Goal: Information Seeking & Learning: Check status

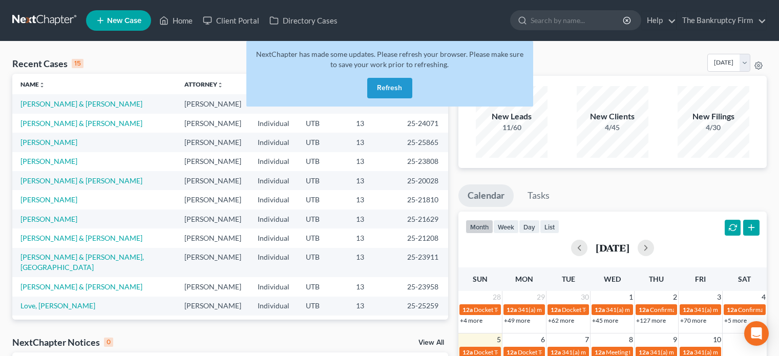
scroll to position [235, 0]
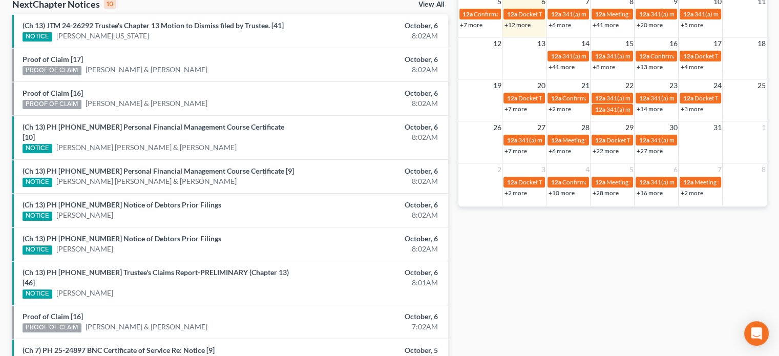
scroll to position [377, 0]
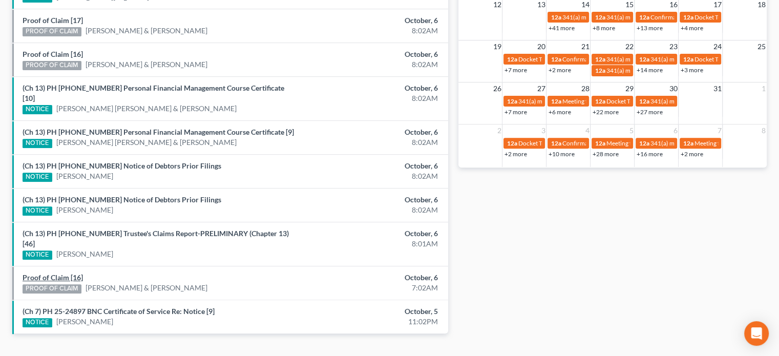
click at [56, 273] on link "Proof of Claim [16]" at bounding box center [53, 277] width 60 height 9
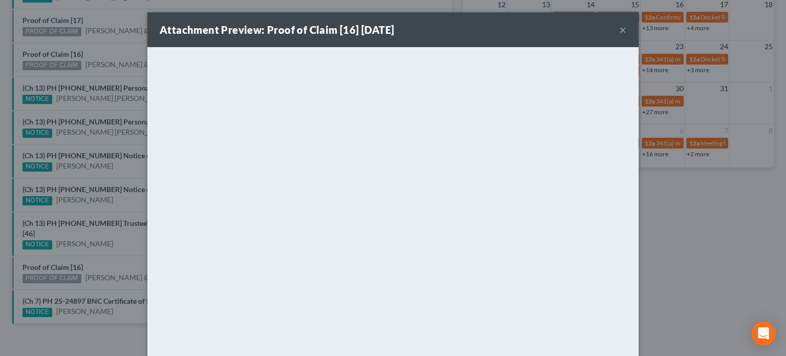
click at [117, 187] on div "Attachment Preview: Proof of Claim [16] 10/06/2025 × <object ng-attr-data='http…" at bounding box center [393, 178] width 786 height 356
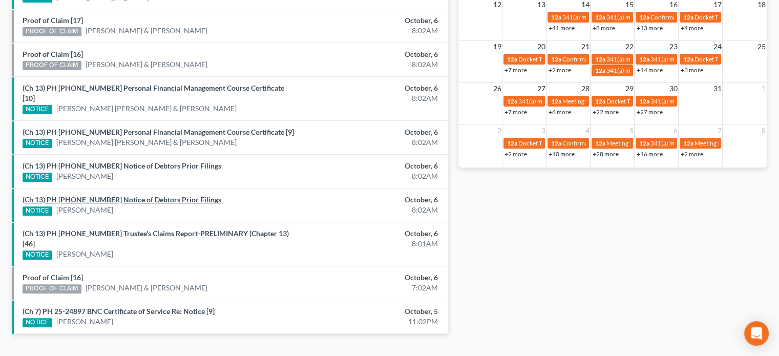
click at [117, 195] on link "(Ch 13) PH 25-25943 Notice of Debtors Prior Filings" at bounding box center [122, 199] width 199 height 9
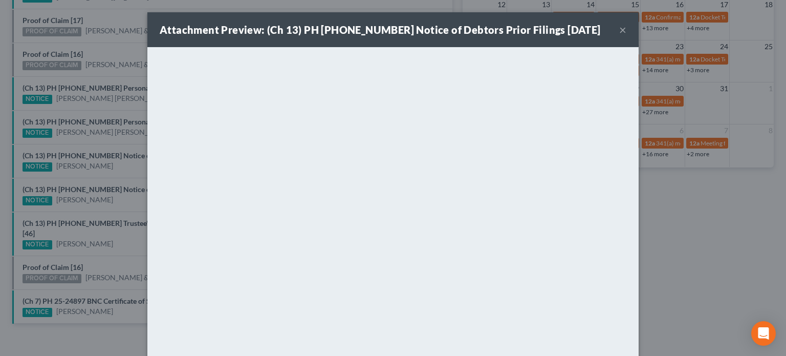
click at [120, 170] on div "Attachment Preview: (Ch 13) PH 25-25943 Notice of Debtors Prior Filings 10/06/2…" at bounding box center [393, 178] width 786 height 356
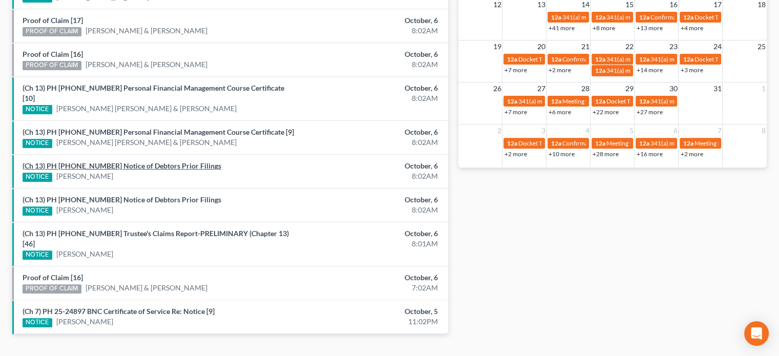
click at [128, 161] on link "(Ch 13) PH 25-25952 Notice of Debtors Prior Filings" at bounding box center [122, 165] width 199 height 9
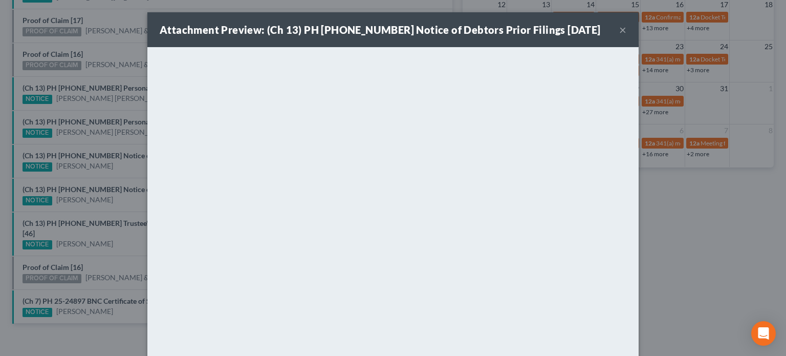
click at [123, 144] on div "Attachment Preview: (Ch 13) PH 25-25952 Notice of Debtors Prior Filings 10/06/2…" at bounding box center [393, 178] width 786 height 356
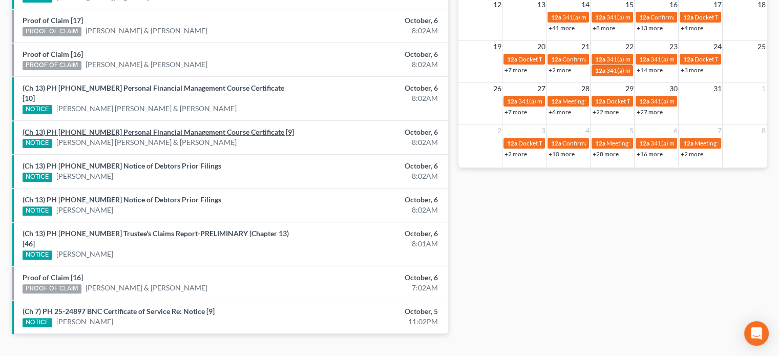
click at [117, 127] on link "(Ch 13) PH 25-25048 Personal Financial Management Course Certificate [9]" at bounding box center [158, 131] width 271 height 9
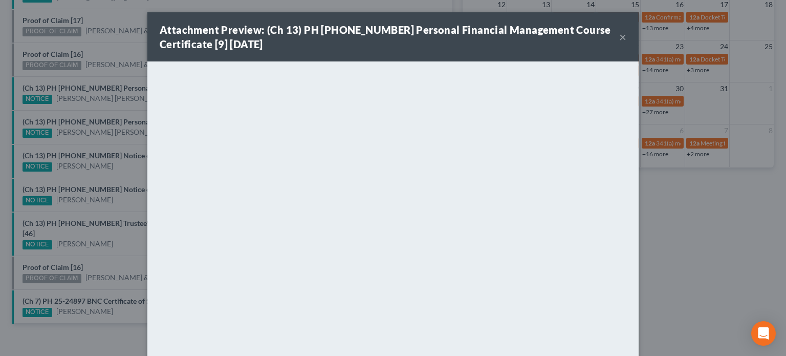
click at [111, 110] on div "Attachment Preview: (Ch 13) PH 25-25048 Personal Financial Management Course Ce…" at bounding box center [393, 178] width 786 height 356
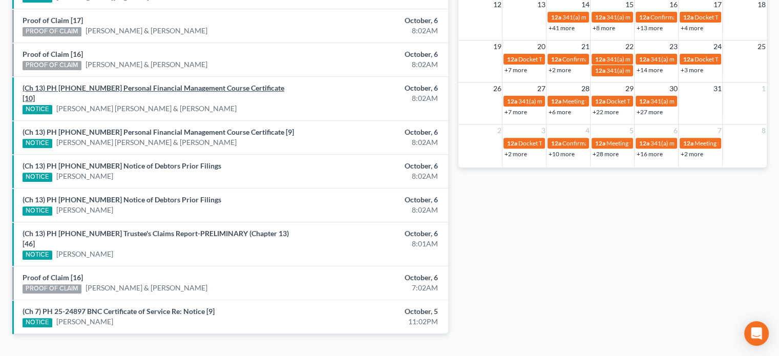
click at [102, 85] on link "(Ch 13) PH 25-25048 Personal Financial Management Course Certificate [10]" at bounding box center [154, 92] width 262 height 19
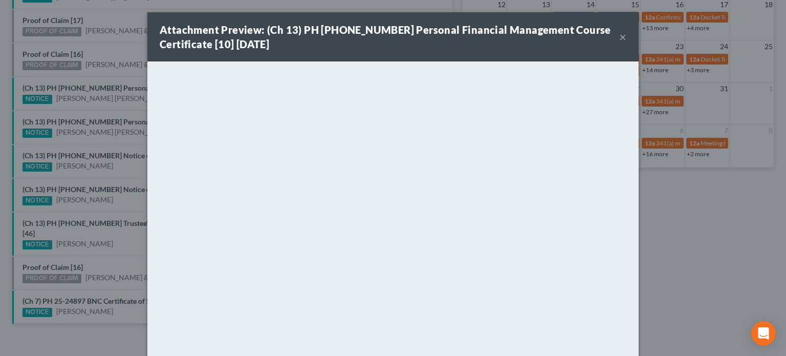
click at [102, 80] on div "Attachment Preview: (Ch 13) PH 25-25048 Personal Financial Management Course Ce…" at bounding box center [393, 178] width 786 height 356
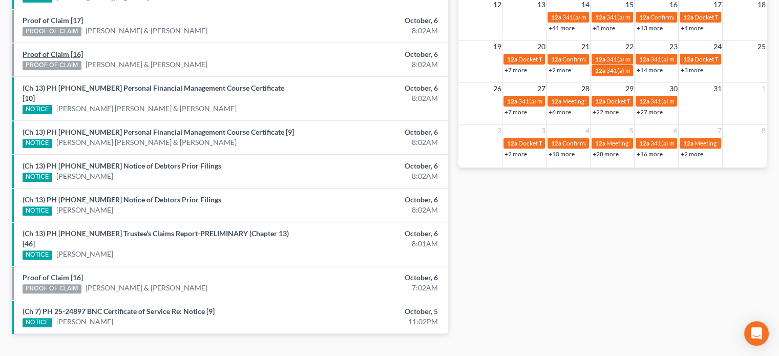
click at [56, 55] on link "Proof of Claim [16]" at bounding box center [53, 54] width 60 height 9
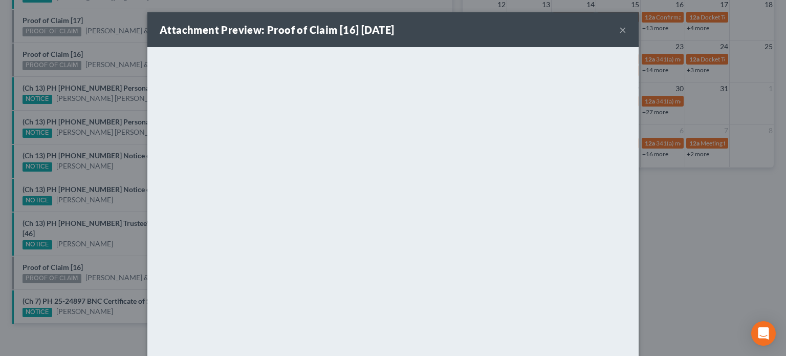
click at [99, 40] on div "Attachment Preview: Proof of Claim [16] 10/06/2025 × <object ng-attr-data='http…" at bounding box center [393, 178] width 786 height 356
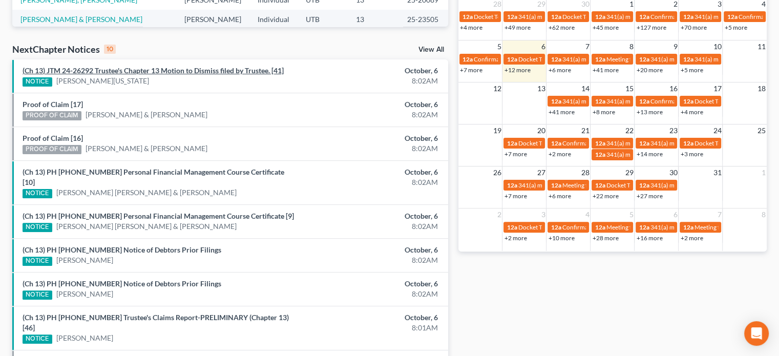
scroll to position [293, 0]
click at [55, 104] on link "Proof of Claim [17]" at bounding box center [53, 104] width 60 height 9
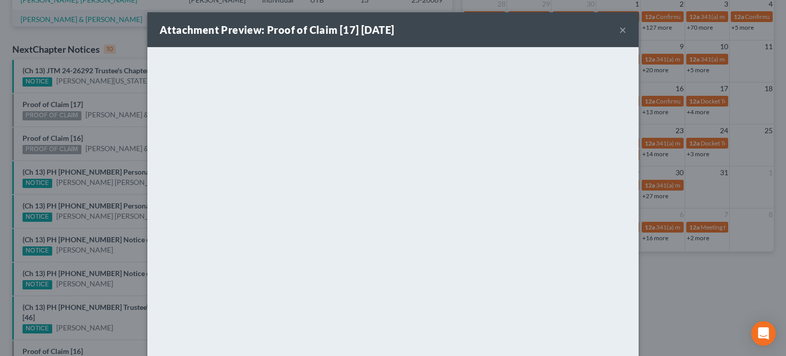
click at [115, 101] on div "Attachment Preview: Proof of Claim [17] 10/06/2025 × <object ng-attr-data='http…" at bounding box center [393, 178] width 786 height 356
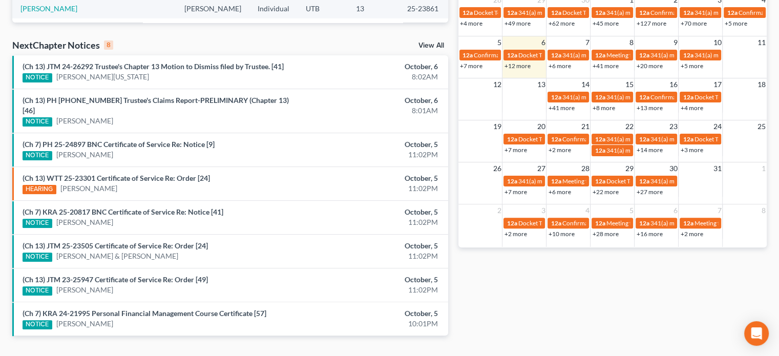
scroll to position [310, 0]
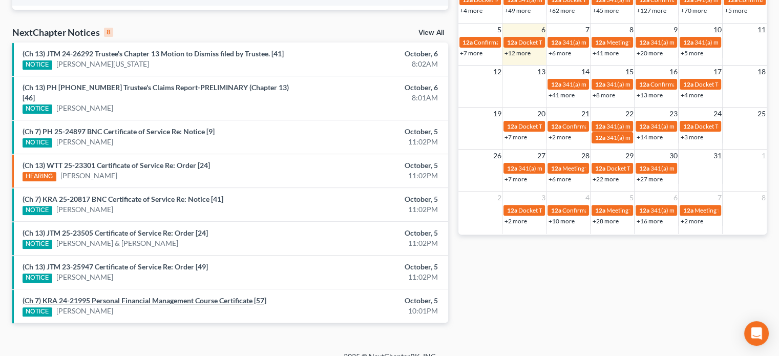
click at [176, 296] on link "(Ch 7) KRA 24-21995 Personal Financial Management Course Certificate [57]" at bounding box center [145, 300] width 244 height 9
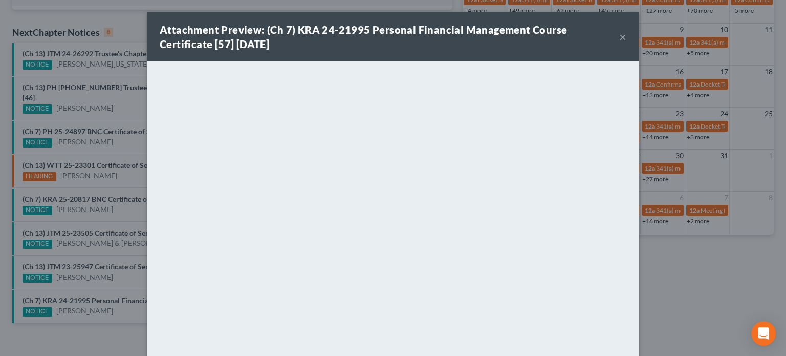
click at [119, 260] on div "Attachment Preview: (Ch 7) KRA 24-21995 Personal Financial Management Course Ce…" at bounding box center [393, 178] width 786 height 356
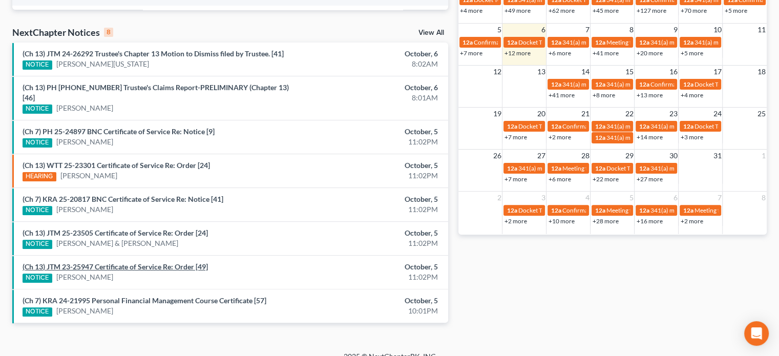
click at [116, 262] on link "(Ch 13) JTM 23-25947 Certificate of Service Re: Order [49]" at bounding box center [115, 266] width 185 height 9
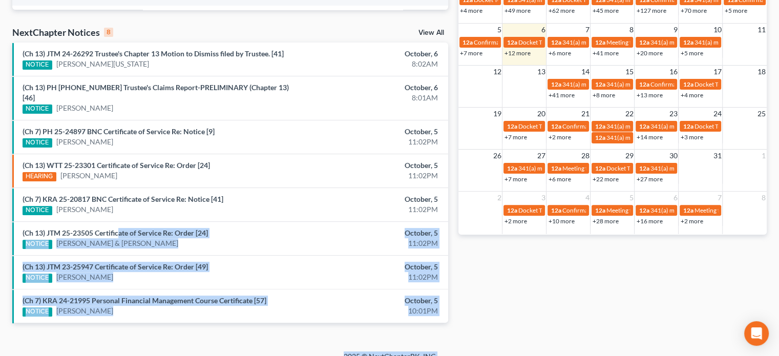
drag, startPoint x: 118, startPoint y: 239, endPoint x: 119, endPoint y: 215, distance: 23.6
click at [118, 228] on link "(Ch 13) JTM 25-23505 Certificate of Service Re: Order [24]" at bounding box center [115, 232] width 185 height 9
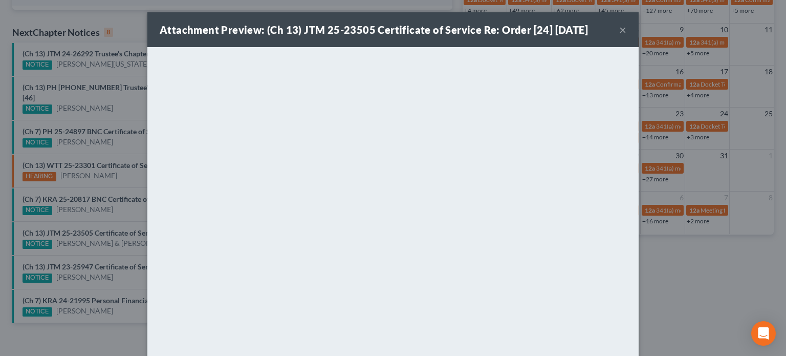
click at [114, 207] on div "Attachment Preview: (Ch 13) JTM 25-23505 Certificate of Service Re: Order [24] …" at bounding box center [393, 178] width 786 height 356
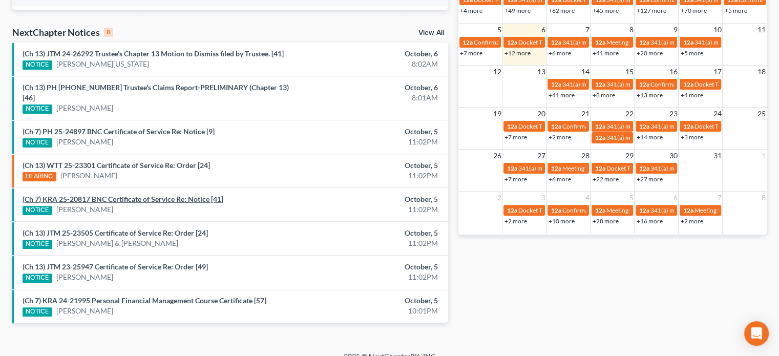
click at [127, 195] on link "(Ch 7) KRA 25-20817 BNC Certificate of Service Re: Notice [41]" at bounding box center [123, 199] width 201 height 9
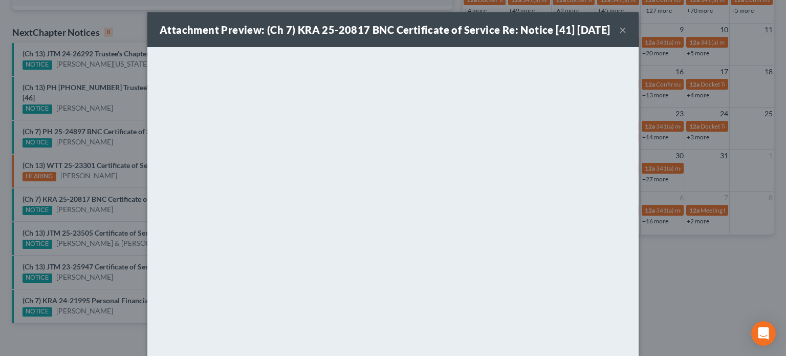
click at [127, 170] on div "Attachment Preview: (Ch 7) KRA 25-20817 BNC Certificate of Service Re: Notice […" at bounding box center [393, 178] width 786 height 356
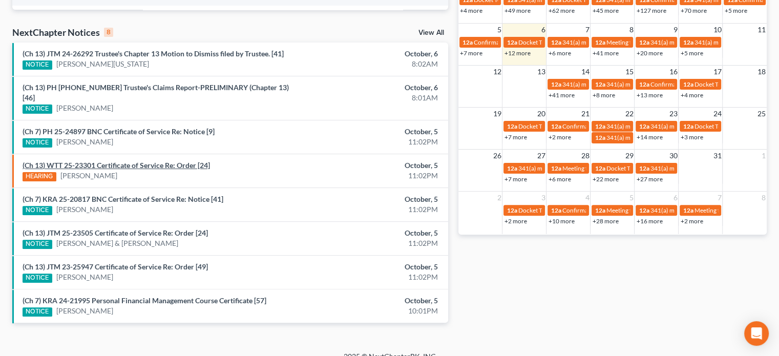
click at [127, 161] on link "(Ch 13) WTT 25-23301 Certificate of Service Re: Order [24]" at bounding box center [116, 165] width 187 height 9
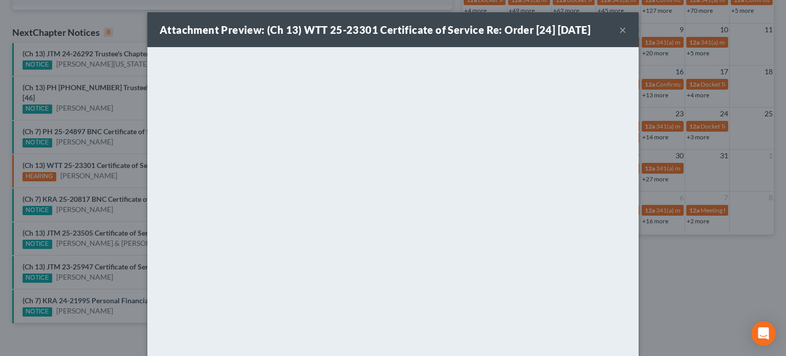
click at [127, 167] on div "Attachment Preview: (Ch 13) WTT 25-23301 Certificate of Service Re: Order [24] …" at bounding box center [393, 178] width 786 height 356
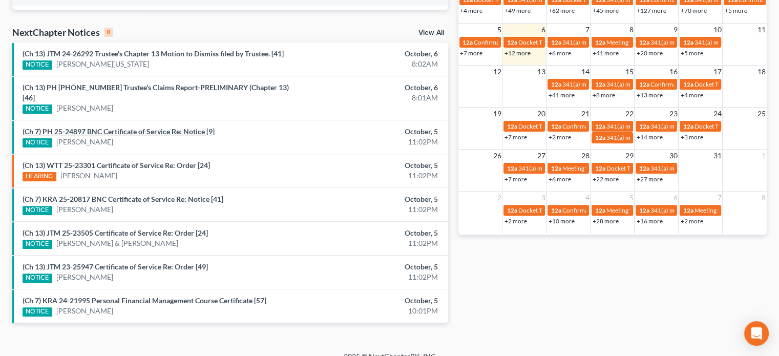
click at [137, 127] on link "(Ch 7) PH 25-24897 BNC Certificate of Service Re: Notice [9]" at bounding box center [119, 131] width 192 height 9
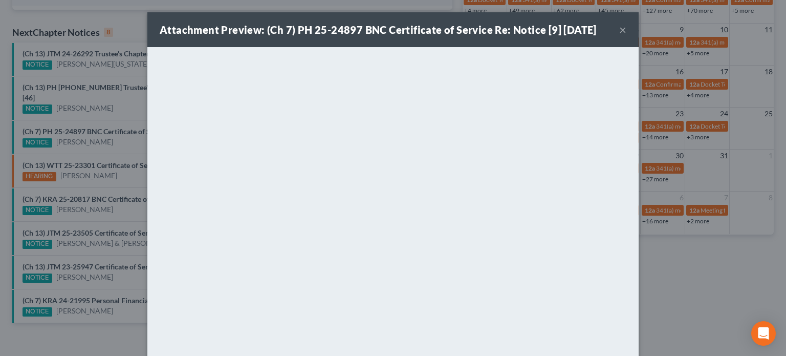
click at [133, 137] on div "Attachment Preview: (Ch 7) PH 25-24897 BNC Certificate of Service Re: Notice [9…" at bounding box center [393, 178] width 786 height 356
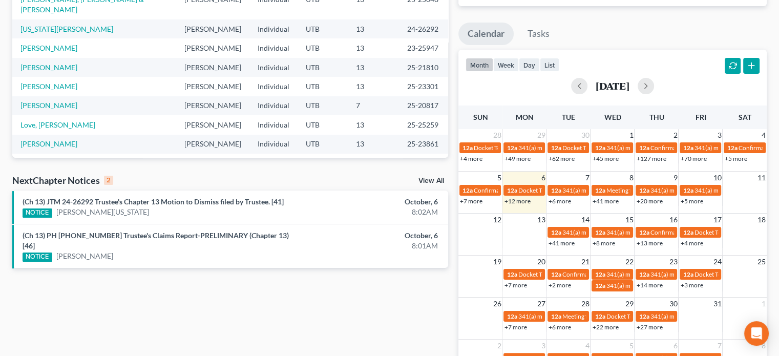
scroll to position [235, 0]
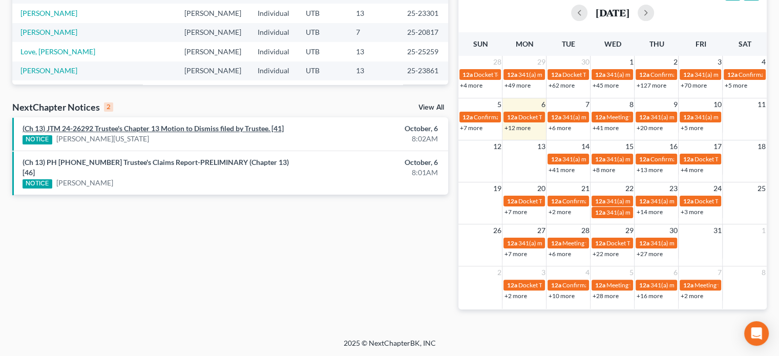
click at [152, 132] on link "(Ch 13) JTM 24-26292 Trustee's Chapter 13 Motion to Dismiss filed by Trustee. […" at bounding box center [153, 128] width 261 height 9
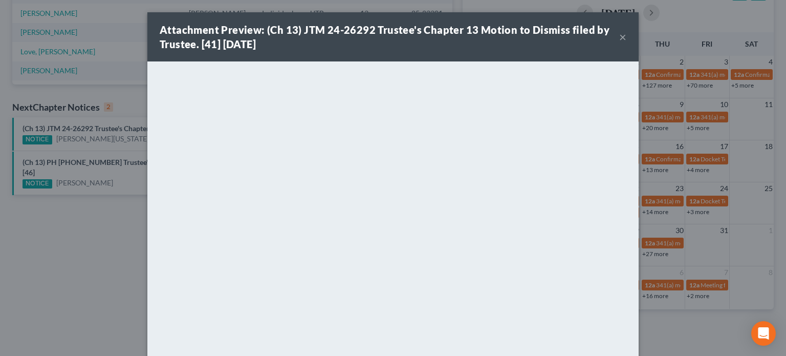
click at [117, 149] on div "Attachment Preview: (Ch 13) JTM 24-26292 Trustee's Chapter 13 Motion to Dismiss…" at bounding box center [393, 178] width 786 height 356
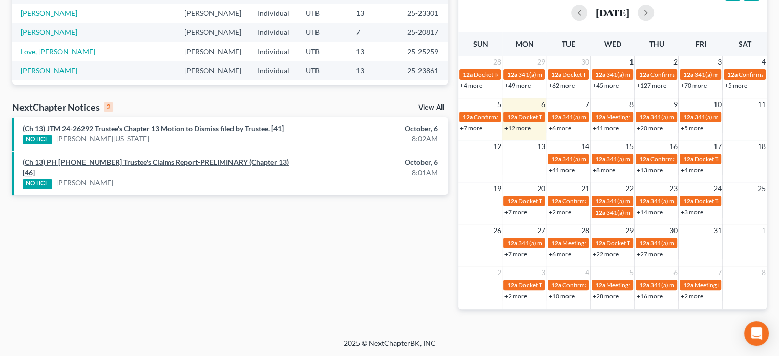
click at [143, 162] on link "(Ch 13) PH 25-20089 Trustee's Claims Report-PRELIMINARY (Chapter 13) [46]" at bounding box center [156, 167] width 266 height 19
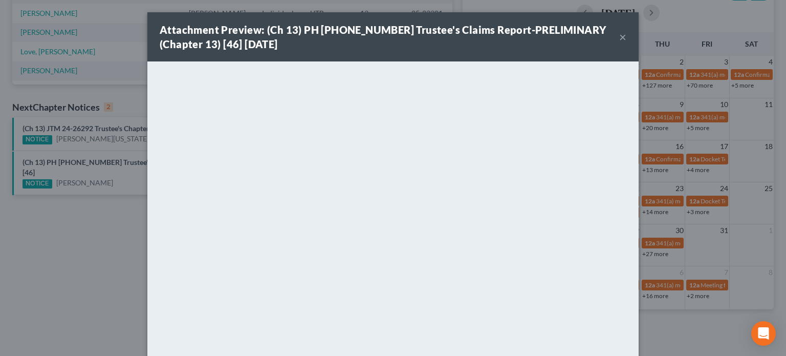
click at [619, 35] on button "×" at bounding box center [622, 37] width 7 height 12
